Goal: Find specific page/section: Find specific page/section

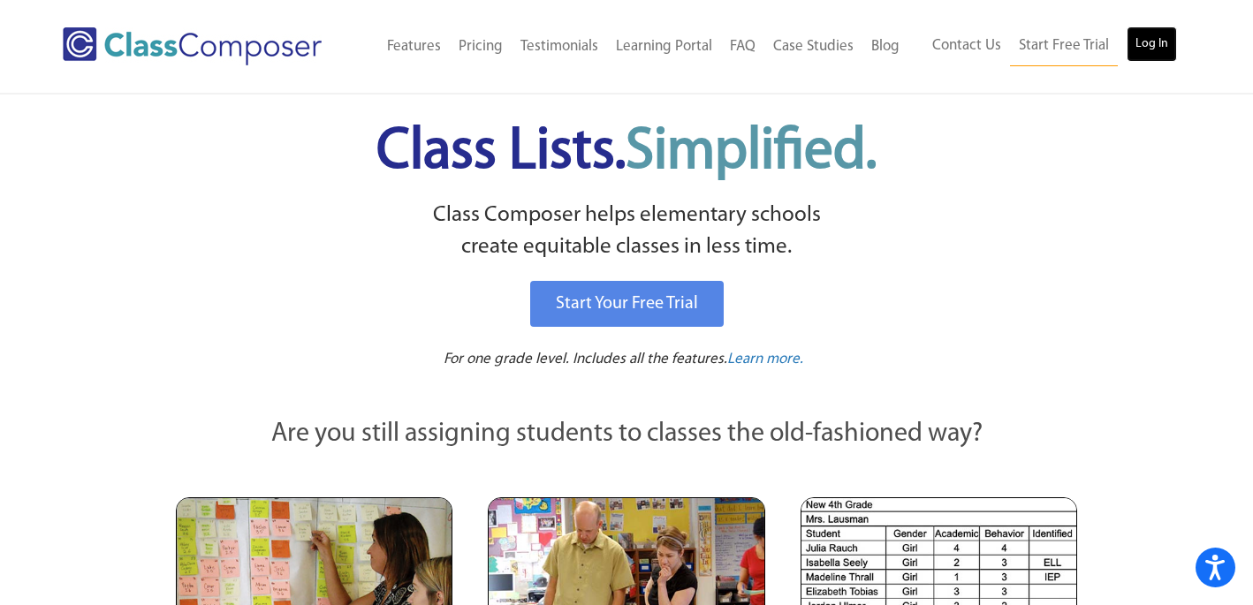
click at [1143, 42] on link "Log In" at bounding box center [1151, 44] width 50 height 35
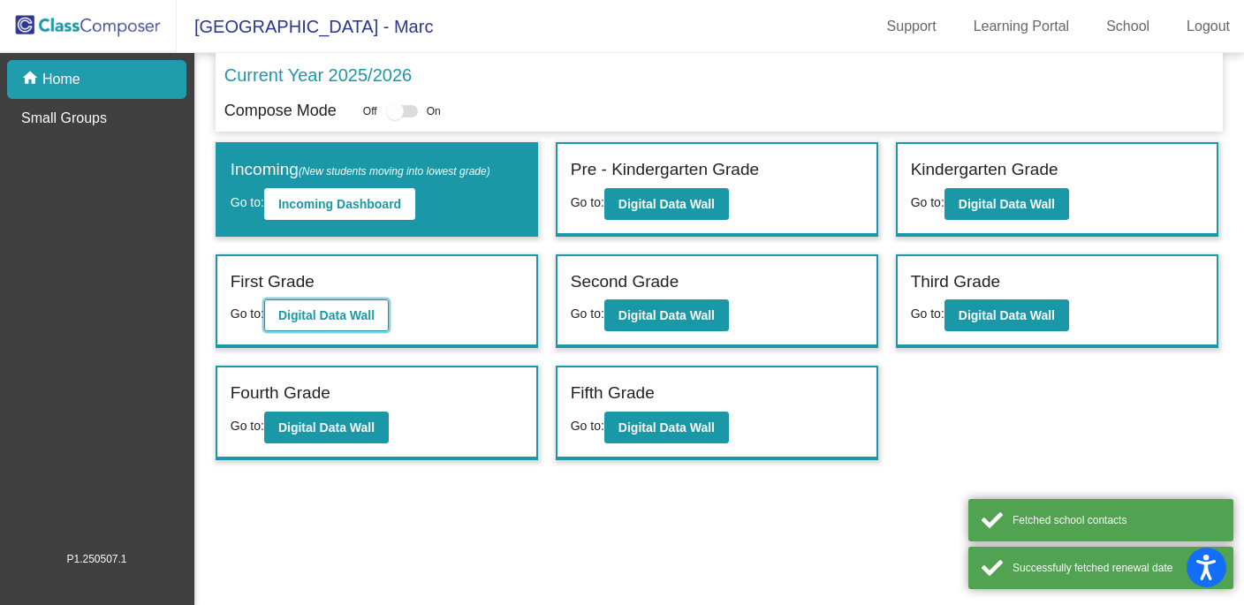
click at [325, 317] on b "Digital Data Wall" at bounding box center [326, 315] width 96 height 14
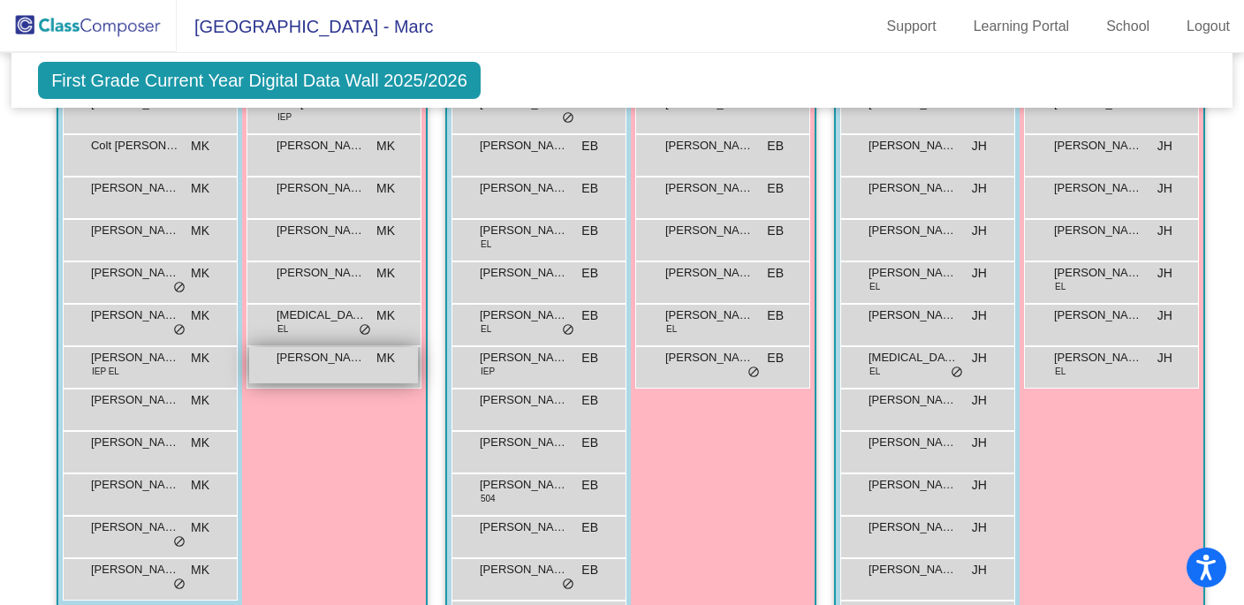
scroll to position [527, 0]
